Goal: Information Seeking & Learning: Find specific fact

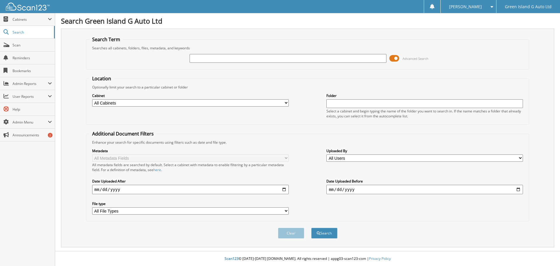
click at [212, 58] on input "text" at bounding box center [288, 58] width 197 height 9
type input "177834a"
click at [327, 233] on button "Search" at bounding box center [324, 232] width 26 height 11
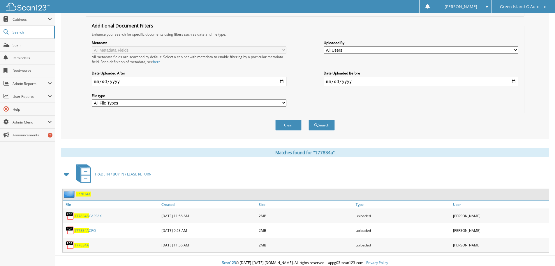
scroll to position [112, 0]
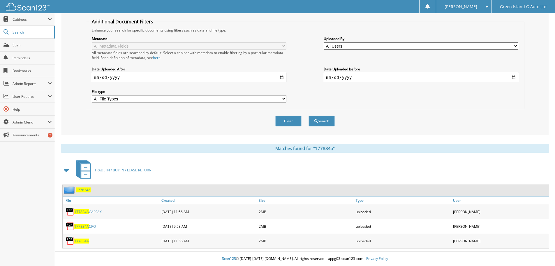
click at [80, 241] on span "177834A" at bounding box center [81, 240] width 15 height 5
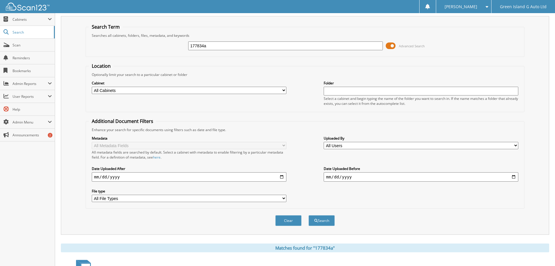
scroll to position [0, 0]
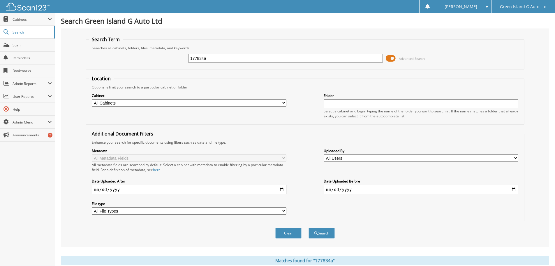
click at [222, 66] on div "177834a Advanced Search" at bounding box center [305, 58] width 433 height 16
click at [223, 60] on input "177834a" at bounding box center [285, 58] width 195 height 9
type input "177834A"
click at [328, 232] on button "Search" at bounding box center [322, 232] width 26 height 11
drag, startPoint x: 213, startPoint y: 57, endPoint x: 146, endPoint y: 54, distance: 67.1
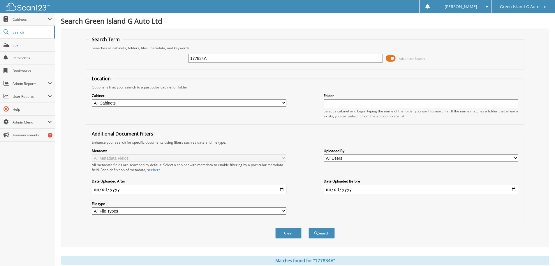
click at [146, 54] on div "177834A Advanced Search" at bounding box center [305, 58] width 433 height 16
type input "61715"
click at [325, 232] on button "Search" at bounding box center [322, 232] width 26 height 11
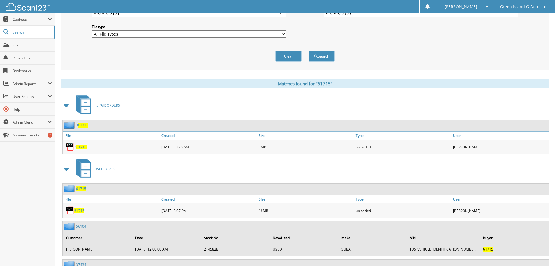
scroll to position [204, 0]
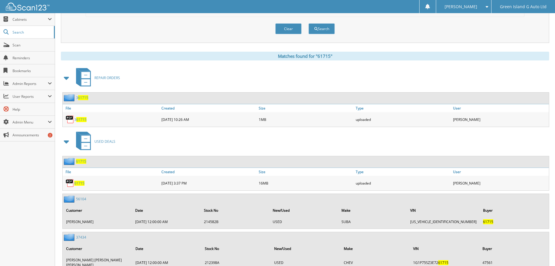
click at [81, 183] on span "61715" at bounding box center [79, 182] width 10 height 5
